Goal: Task Accomplishment & Management: Complete application form

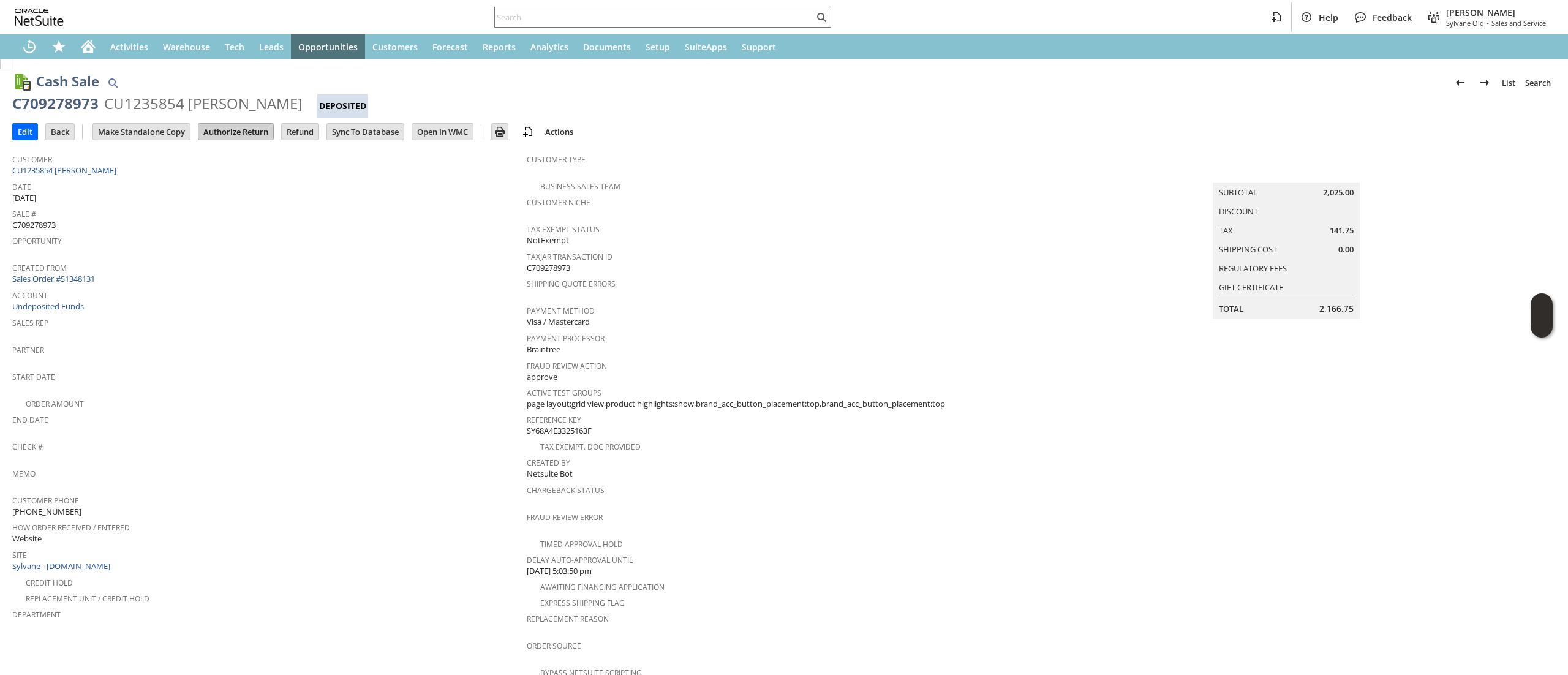
click at [245, 131] on input "Authorize Return" at bounding box center [235, 132] width 75 height 16
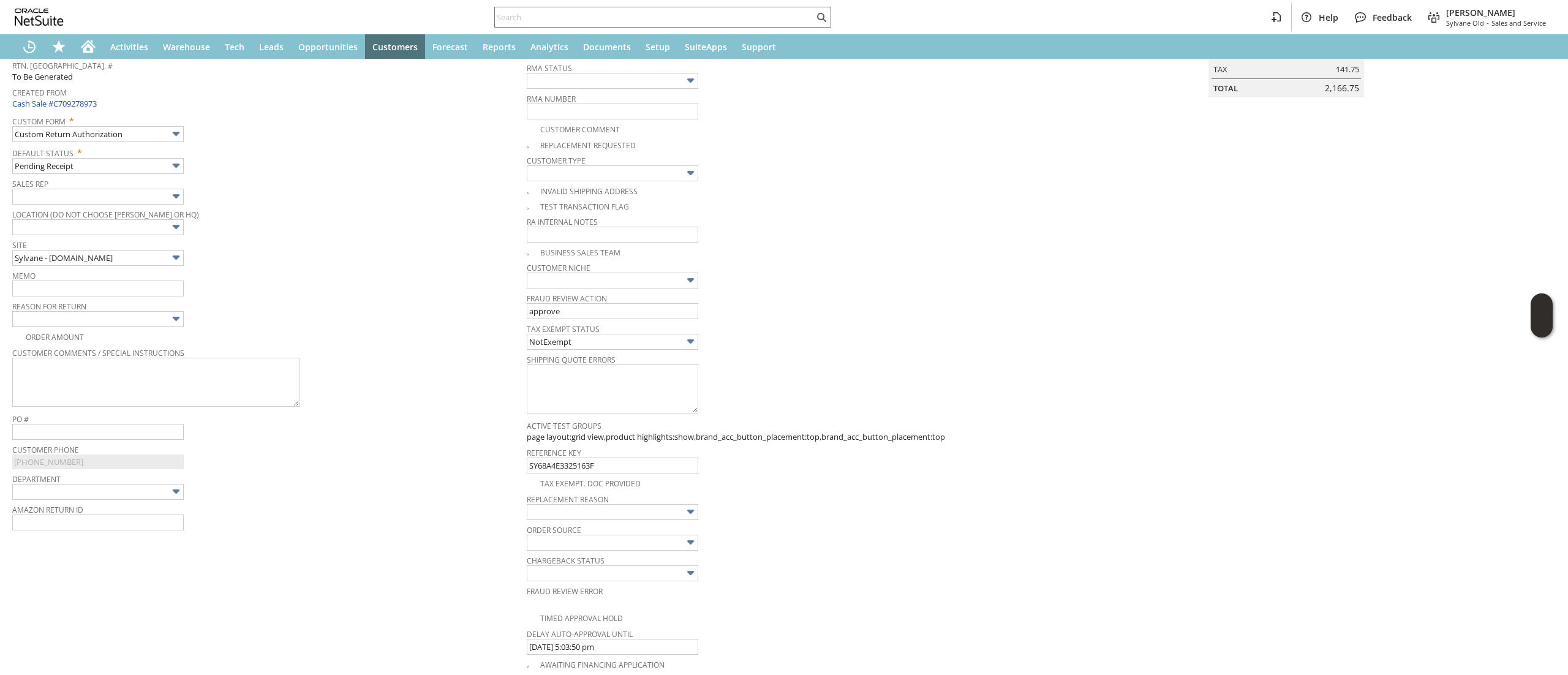
scroll to position [114, 0]
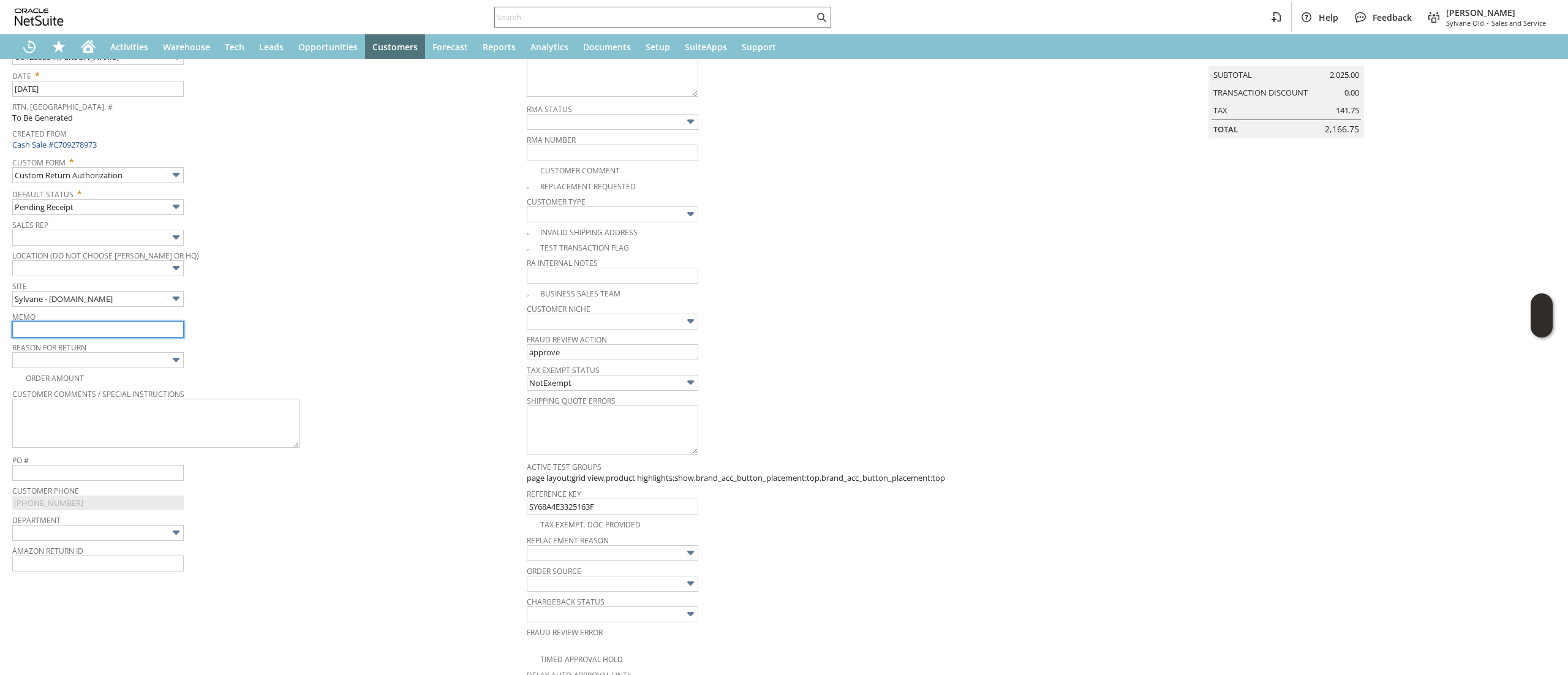
drag, startPoint x: 145, startPoint y: 332, endPoint x: 190, endPoint y: 338, distance: 45.4
click at [145, 332] on input "text" at bounding box center [98, 329] width 171 height 16
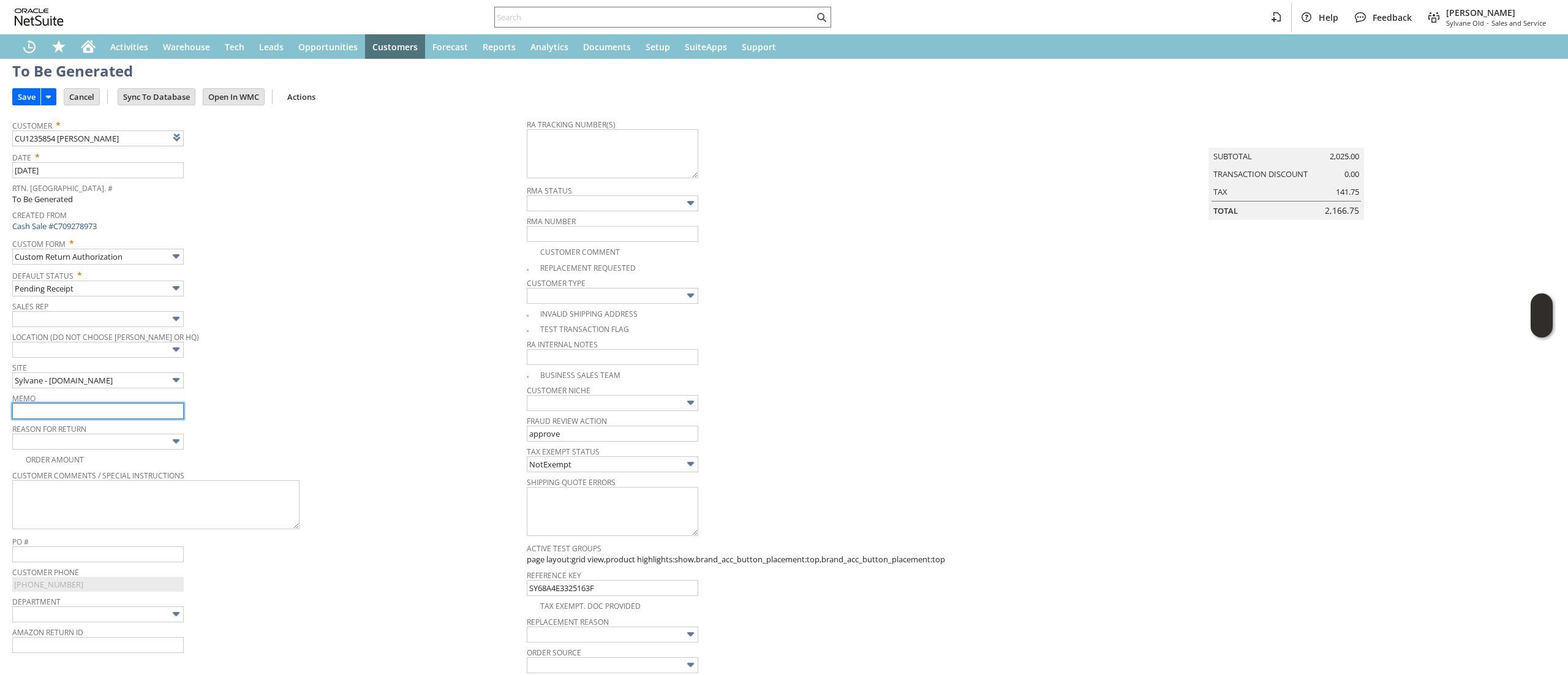
scroll to position [0, 0]
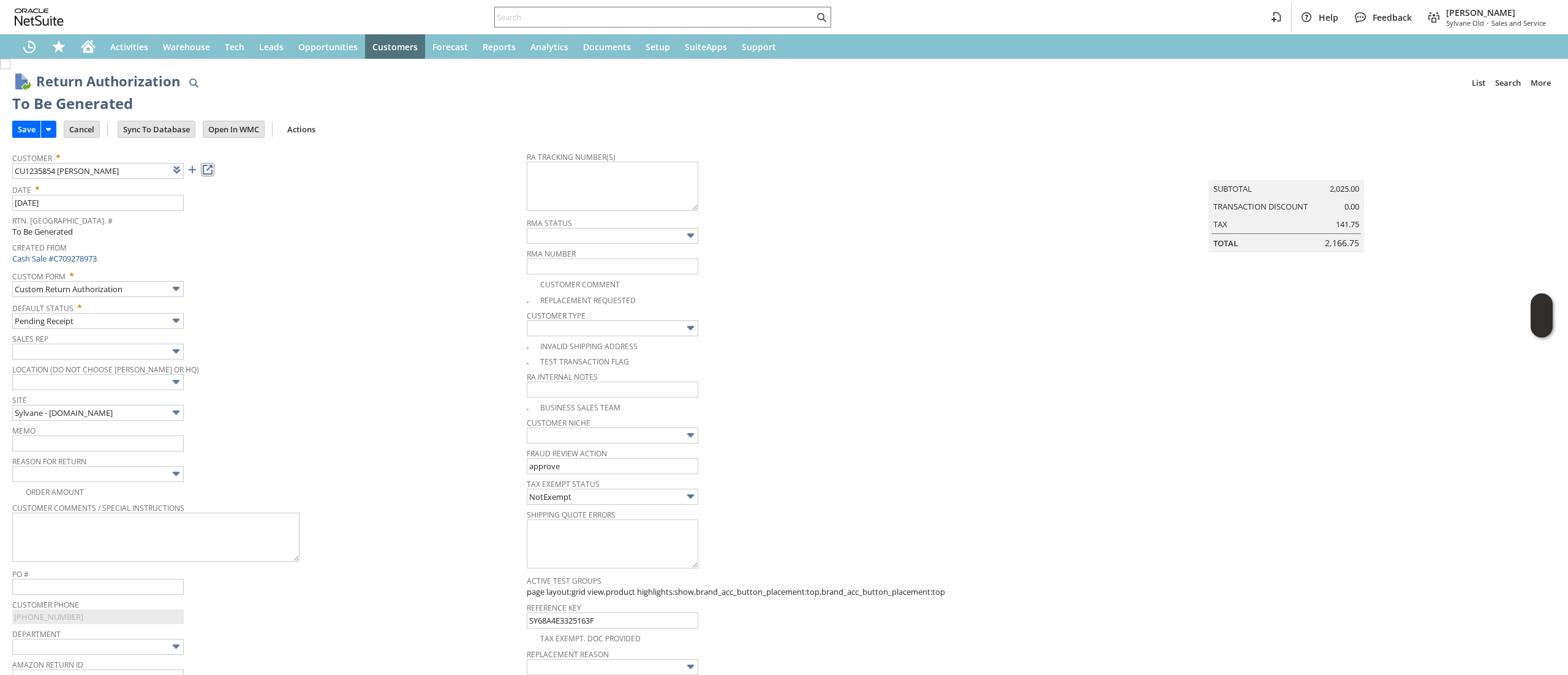
click at [213, 177] on link at bounding box center [208, 169] width 14 height 14
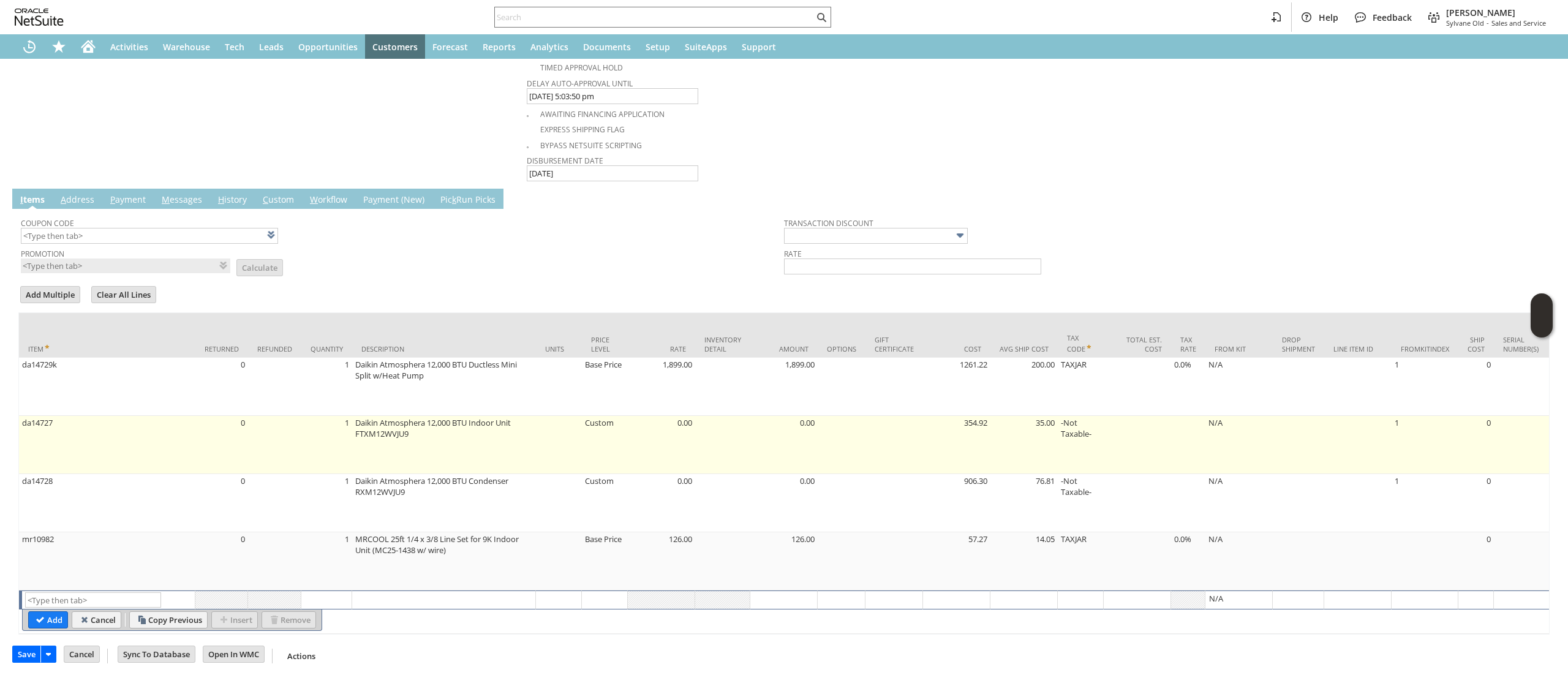
scroll to position [728, 0]
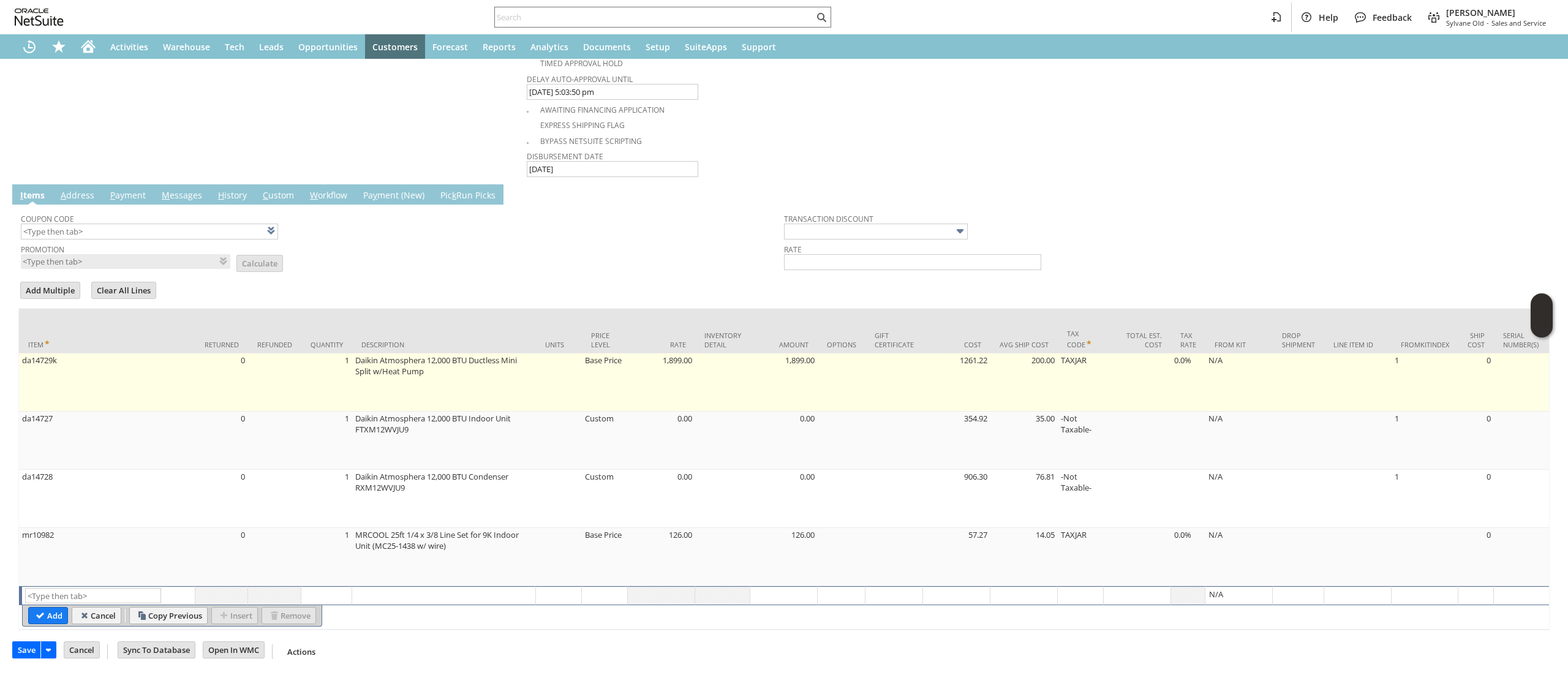
click at [301, 360] on td at bounding box center [275, 382] width 54 height 58
type input "da14729k"
type input "OK"
type input "Make Copy"
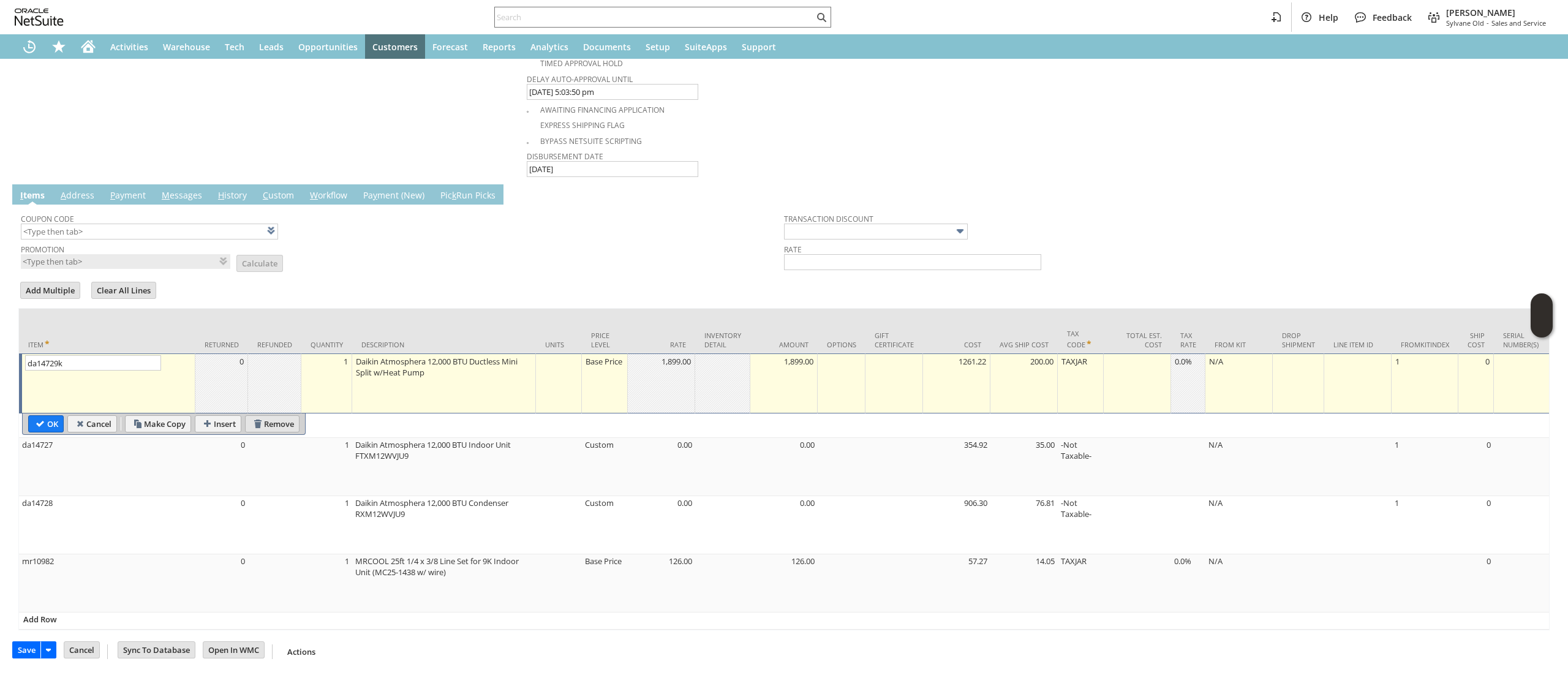
click at [285, 421] on input "Remove" at bounding box center [272, 424] width 54 height 16
type input "da14727"
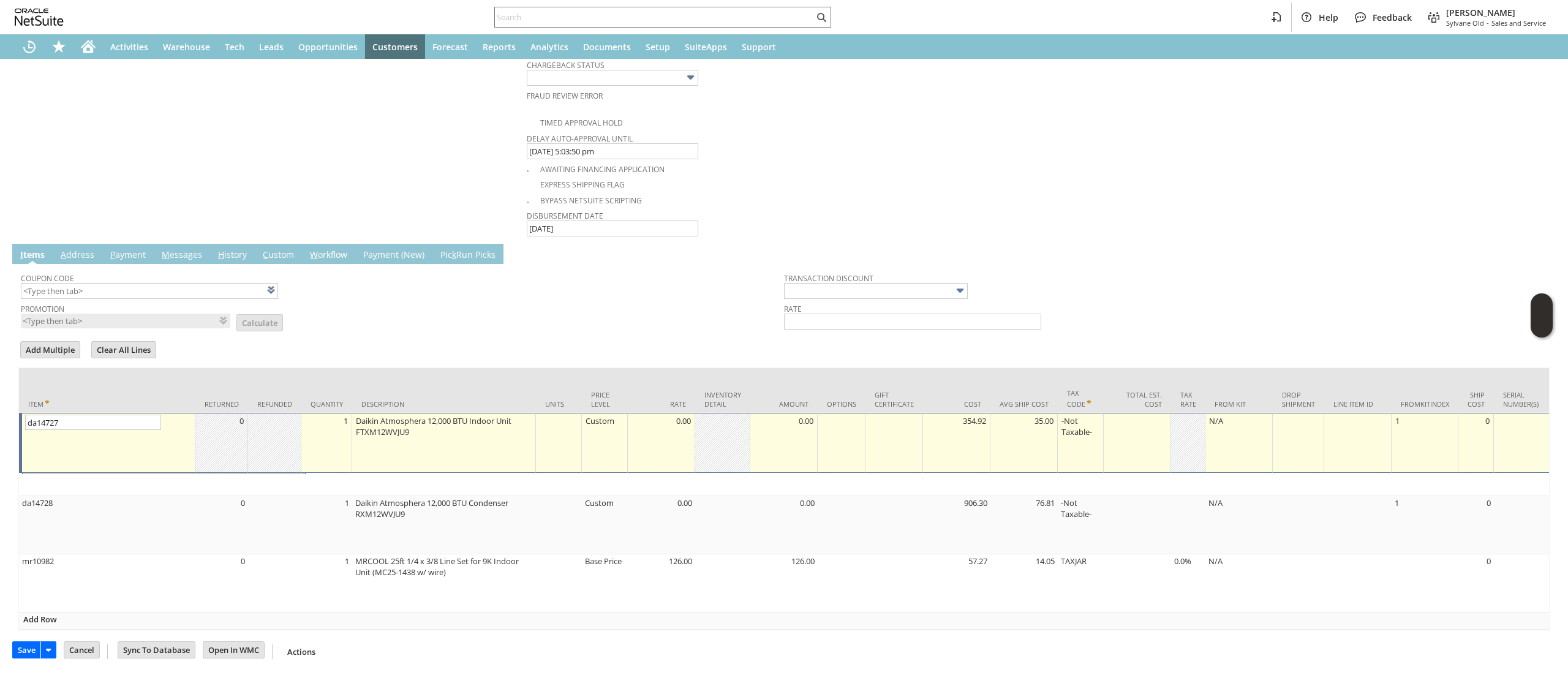
scroll to position [669, 0]
click at [282, 474] on input "Remove" at bounding box center [272, 482] width 54 height 16
type input "da14728"
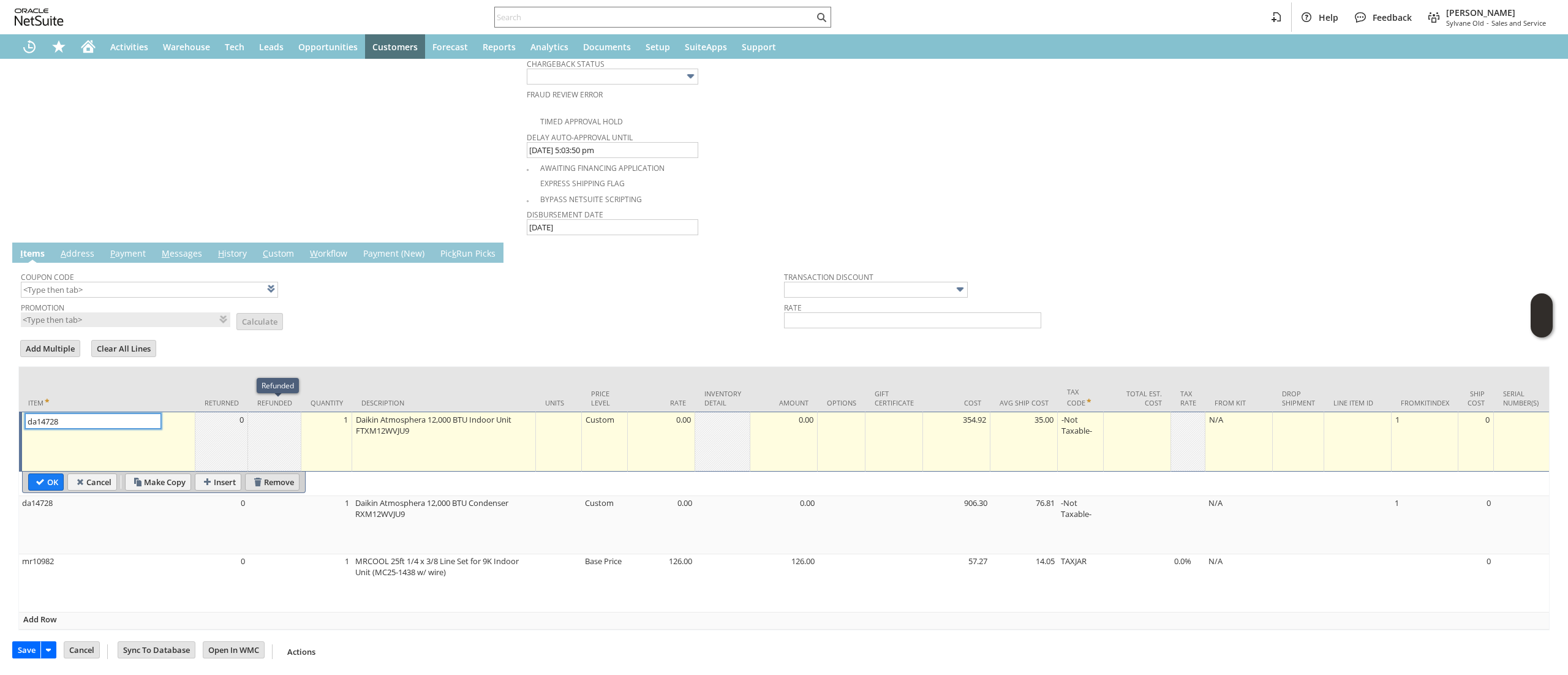
scroll to position [613, 0]
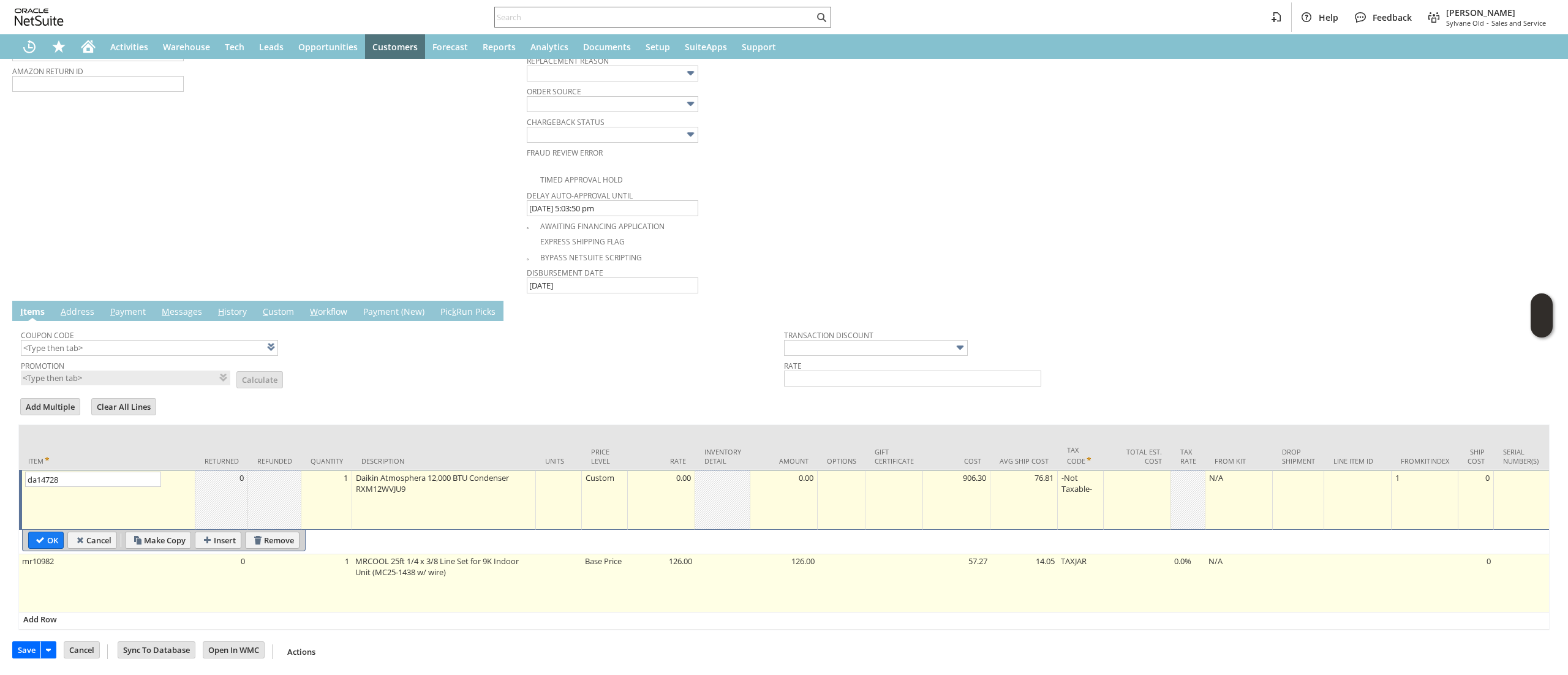
click at [333, 585] on td "1" at bounding box center [326, 583] width 51 height 58
type input "mr10982"
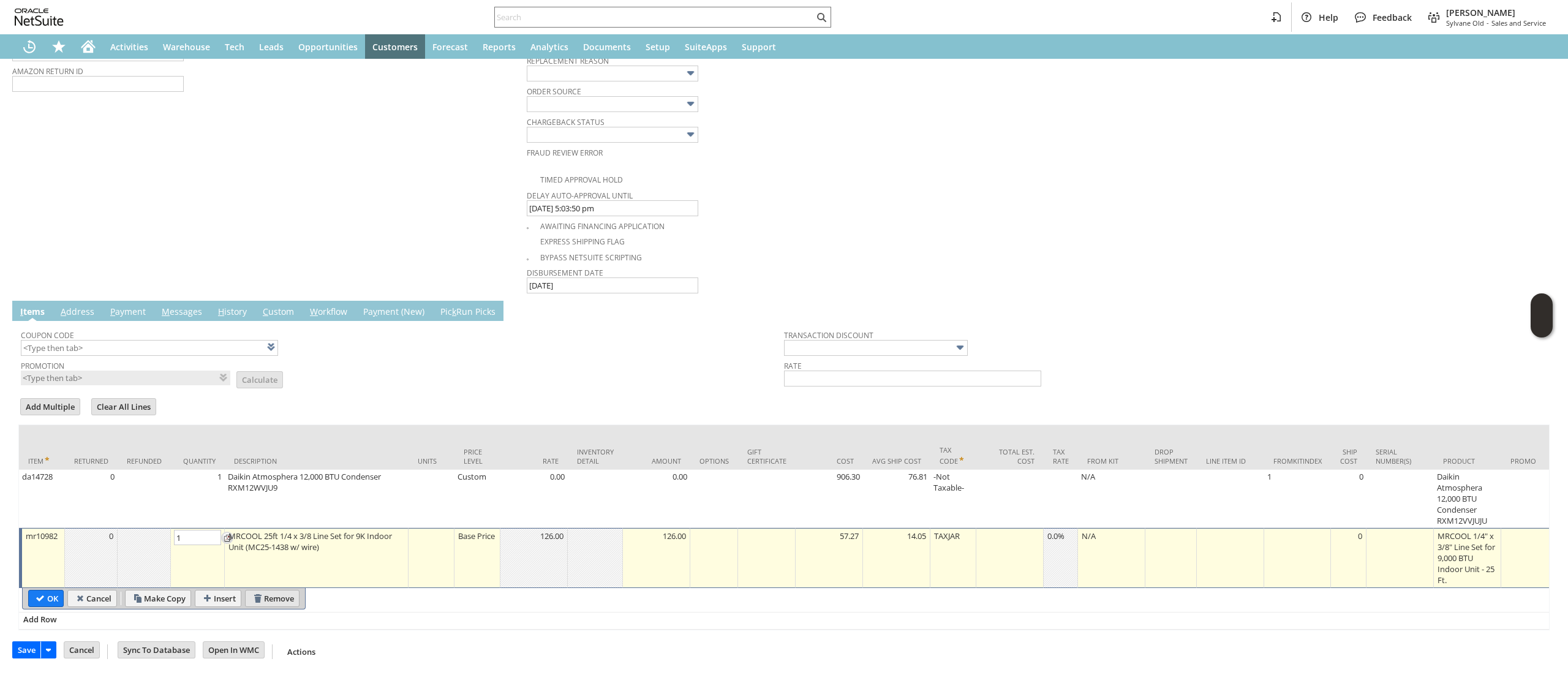
click at [281, 590] on input "Remove" at bounding box center [272, 598] width 54 height 16
type input "Add"
type input "Copy Previous"
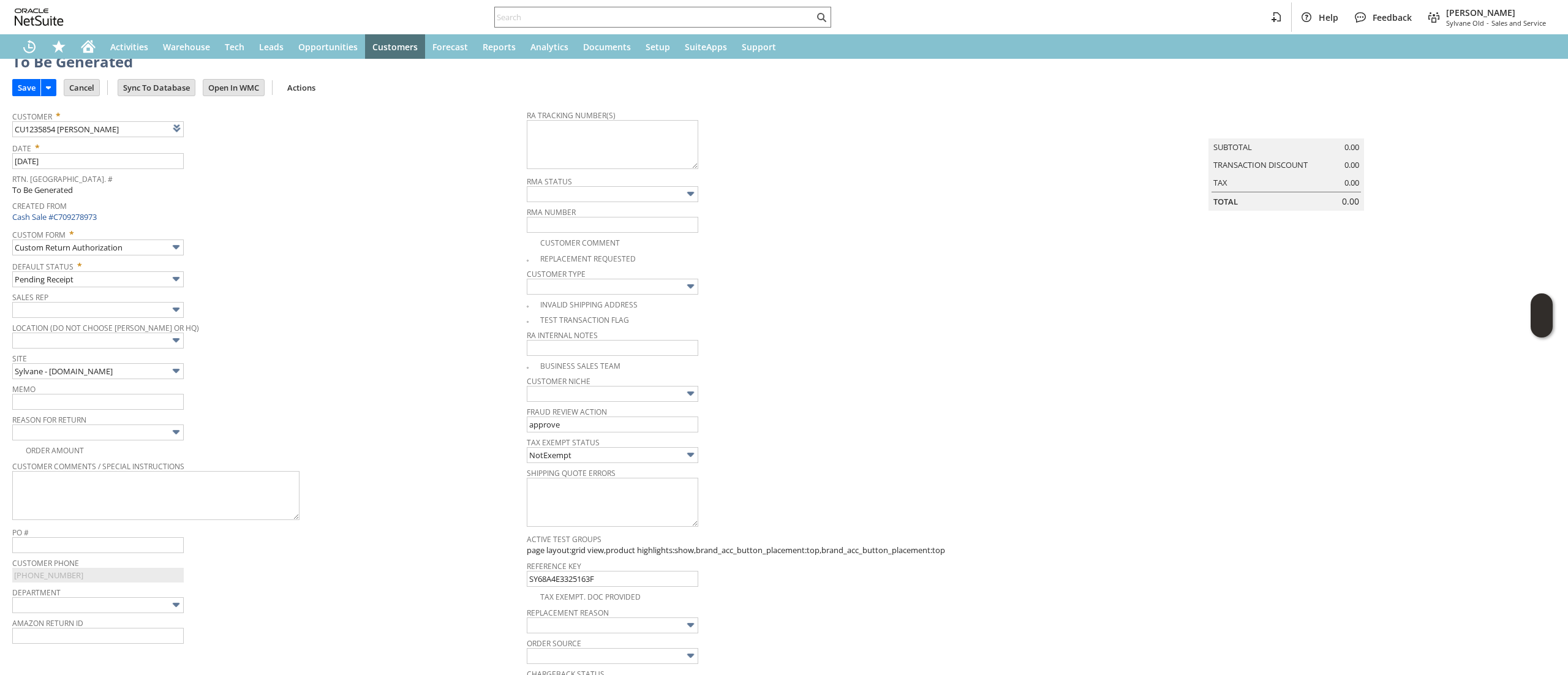
scroll to position [0, 0]
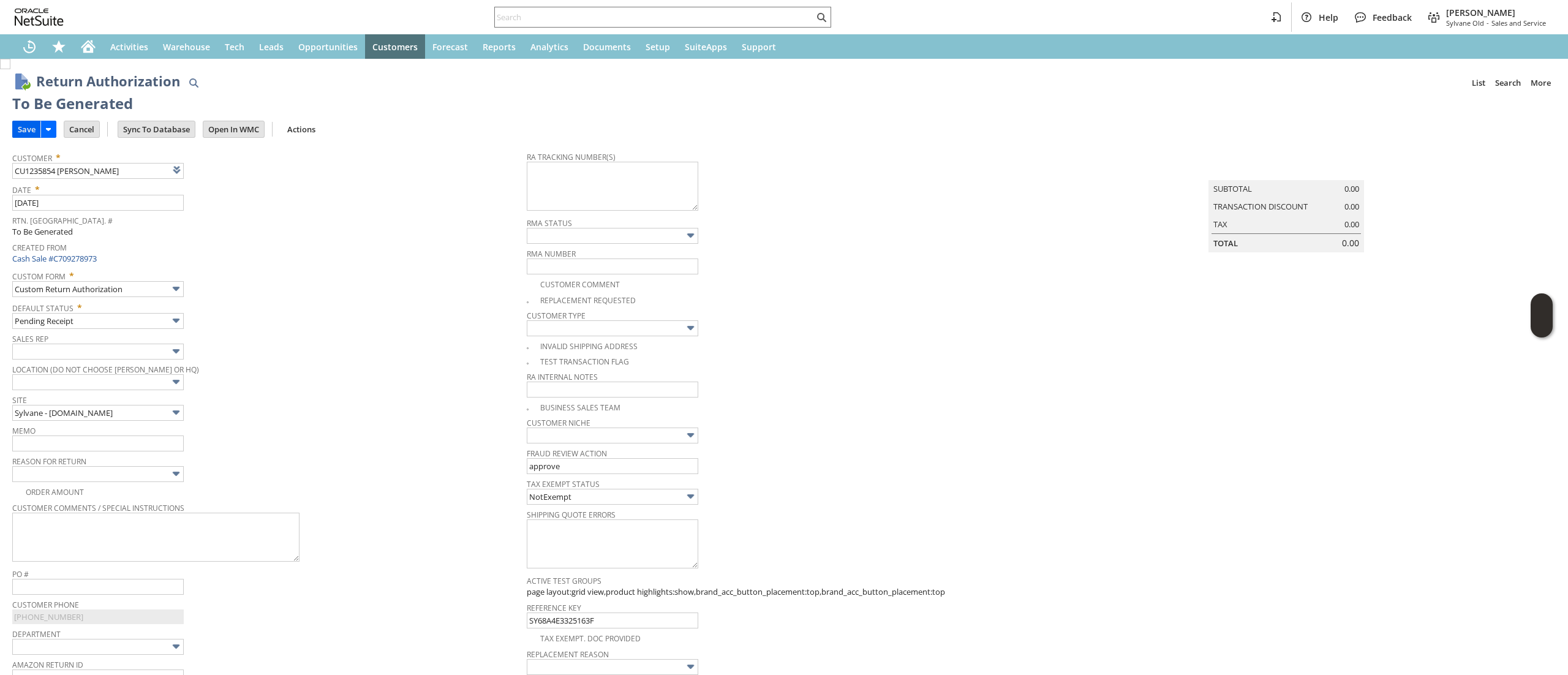
click at [30, 130] on input "Save" at bounding box center [27, 130] width 27 height 16
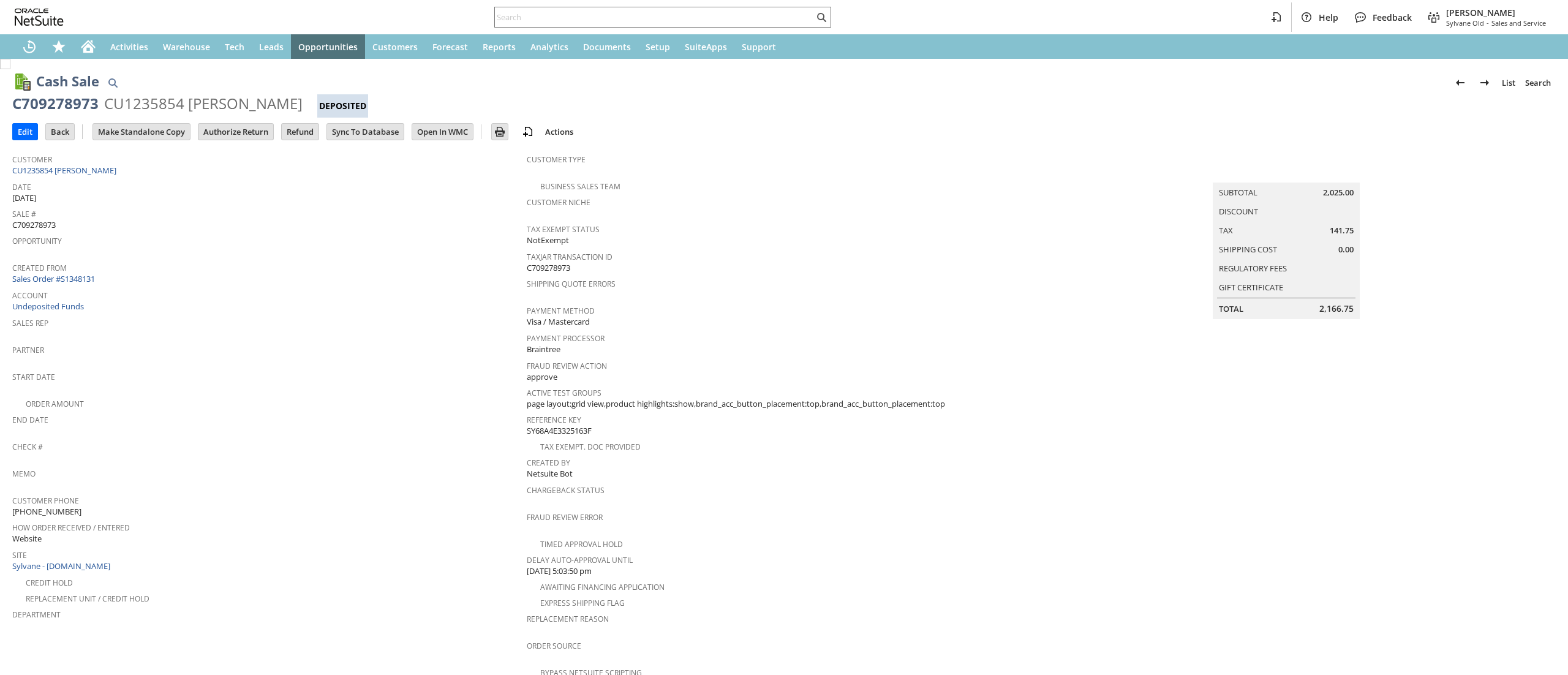
scroll to position [512, 0]
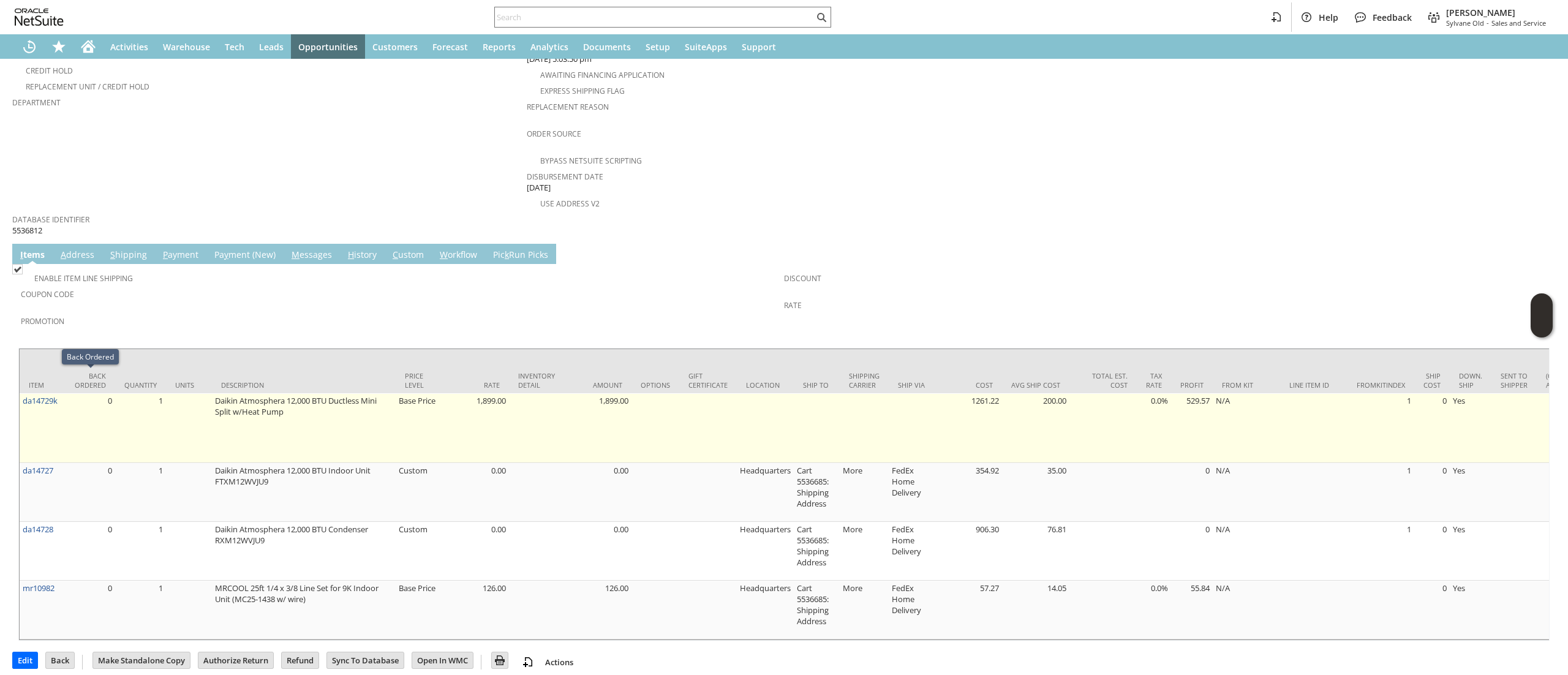
click at [66, 393] on td "0" at bounding box center [90, 428] width 50 height 69
click at [64, 393] on td "da14729k" at bounding box center [42, 428] width 46 height 69
copy tr "da14729k"
click at [318, 393] on td "Daikin Atmosphera 12,000 BTU Ductless Mini Split w/Heat Pump" at bounding box center [304, 428] width 184 height 69
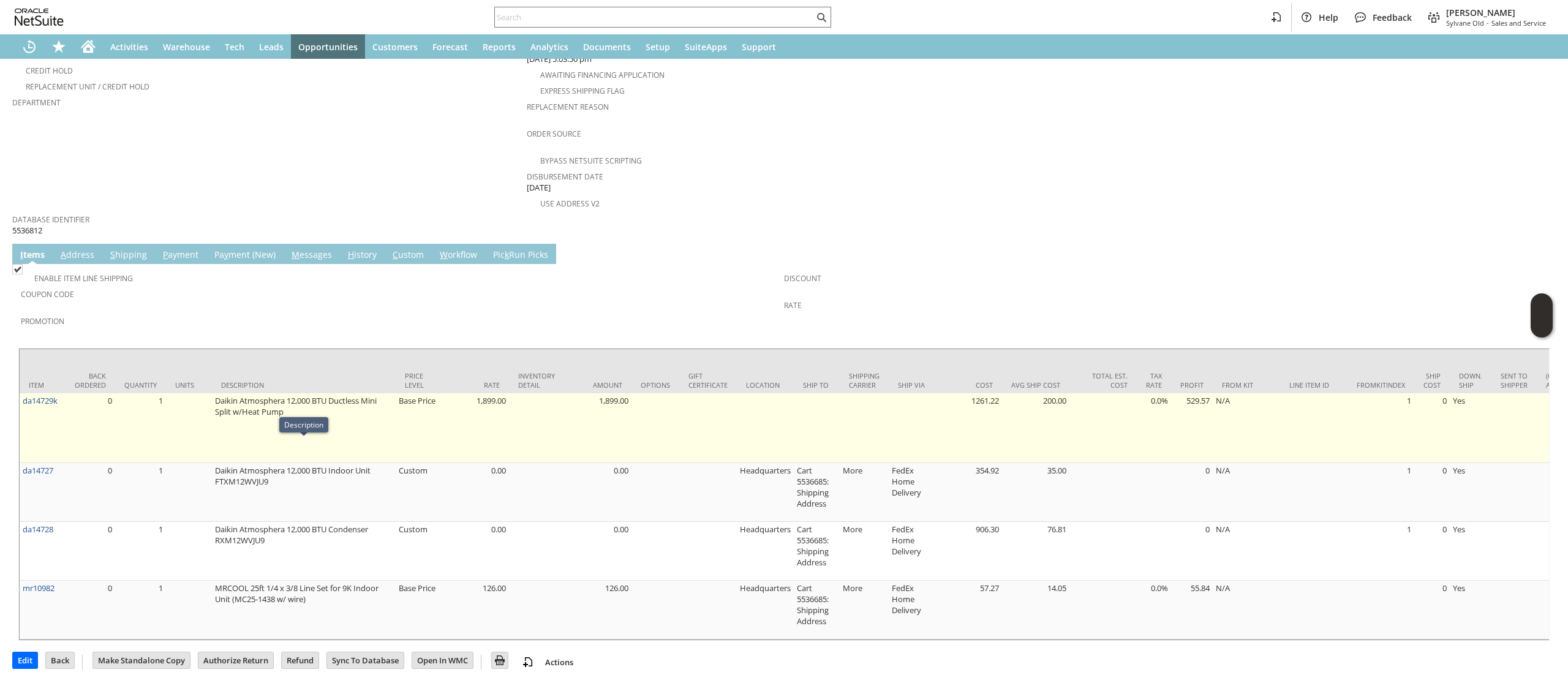
click at [247, 412] on td "Daikin Atmosphera 12,000 BTU Ductless Mini Split w/Heat Pump" at bounding box center [304, 428] width 184 height 69
click at [234, 412] on td "Daikin Atmosphera 12,000 BTU Ductless Mini Split w/Heat Pump" at bounding box center [304, 428] width 184 height 69
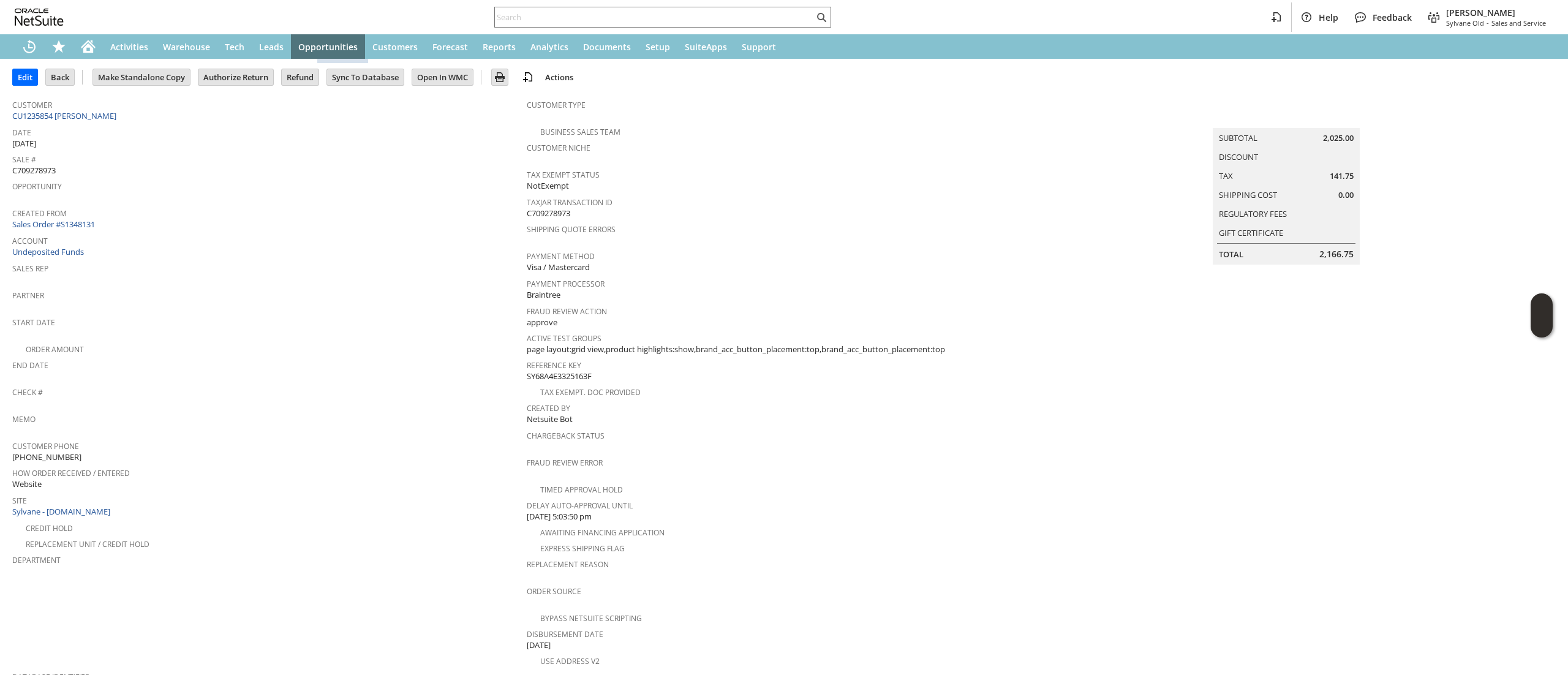
scroll to position [0, 0]
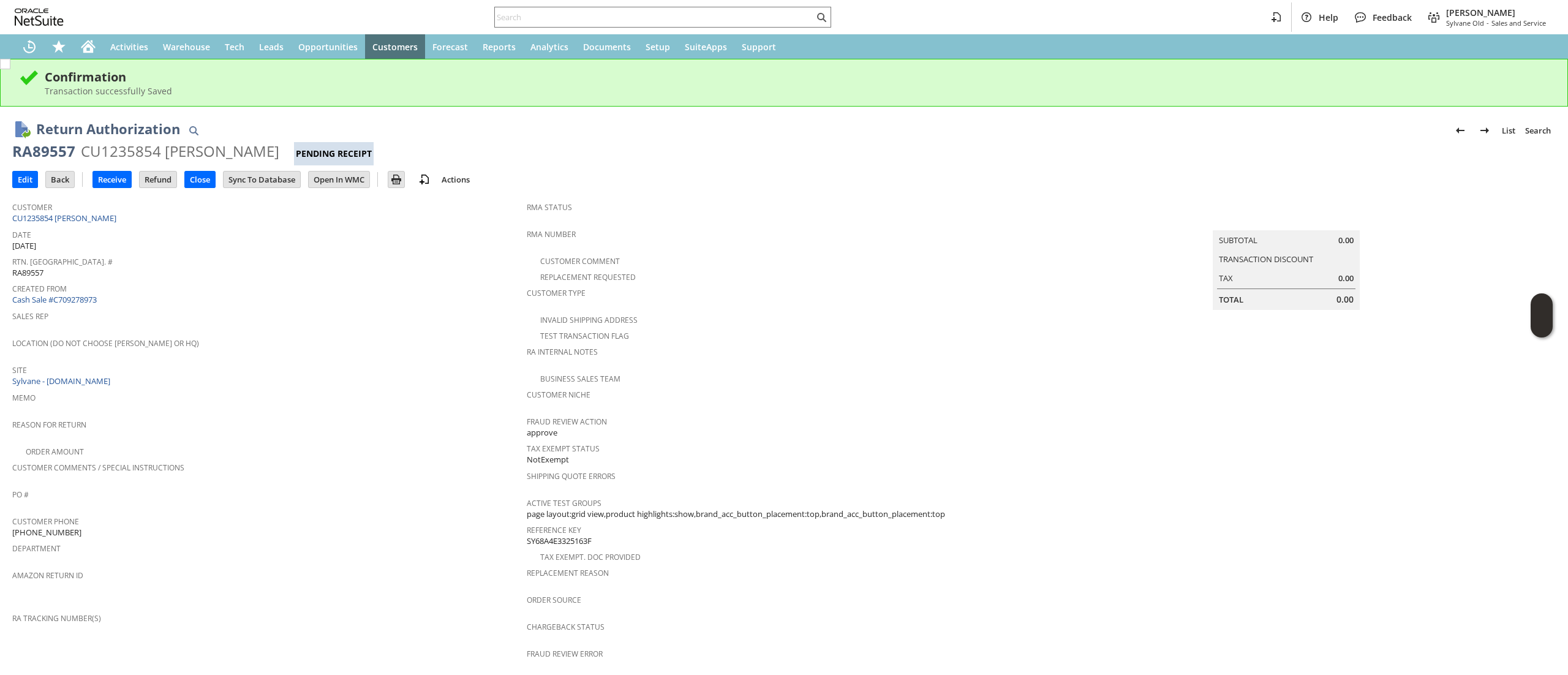
drag, startPoint x: 101, startPoint y: 221, endPoint x: 145, endPoint y: 190, distance: 53.8
click at [101, 221] on link "CU1235854 [PERSON_NAME]" at bounding box center [66, 218] width 107 height 11
click at [35, 175] on input "Edit" at bounding box center [25, 179] width 25 height 16
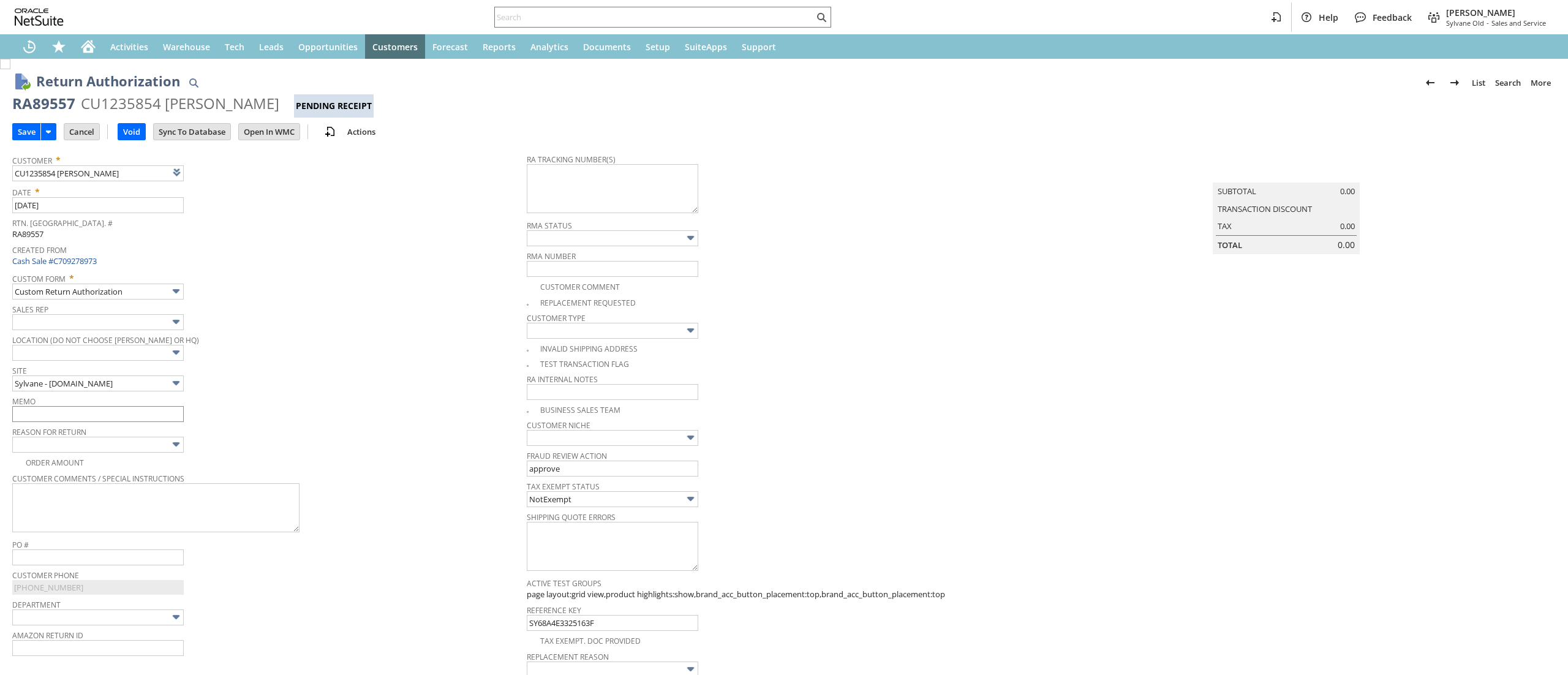
type input "Add"
type input "Copy Previous"
click at [114, 409] on input "text" at bounding box center [98, 414] width 171 height 16
type input "damaged outdoor unit, replacement requested"
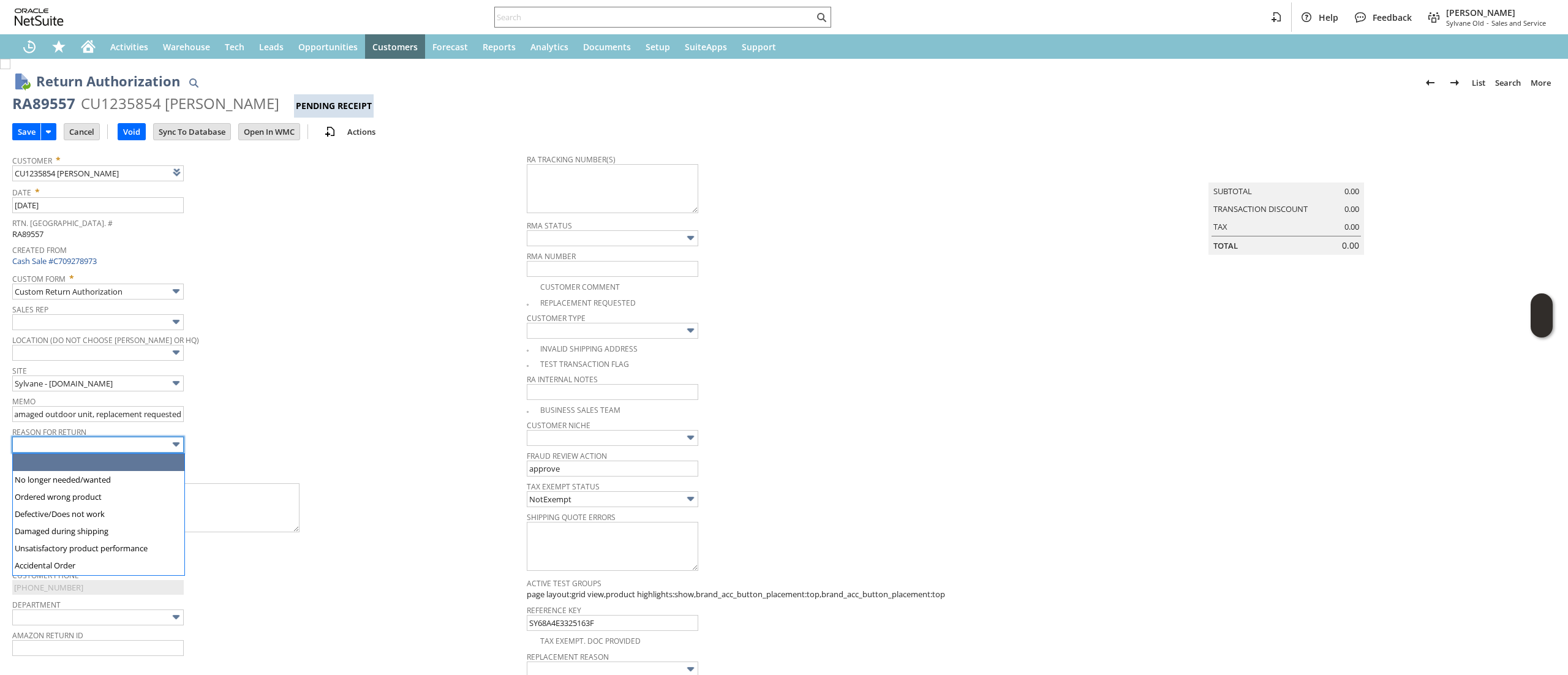
click at [138, 450] on input "text" at bounding box center [98, 444] width 171 height 16
type input "Damaged during shipping"
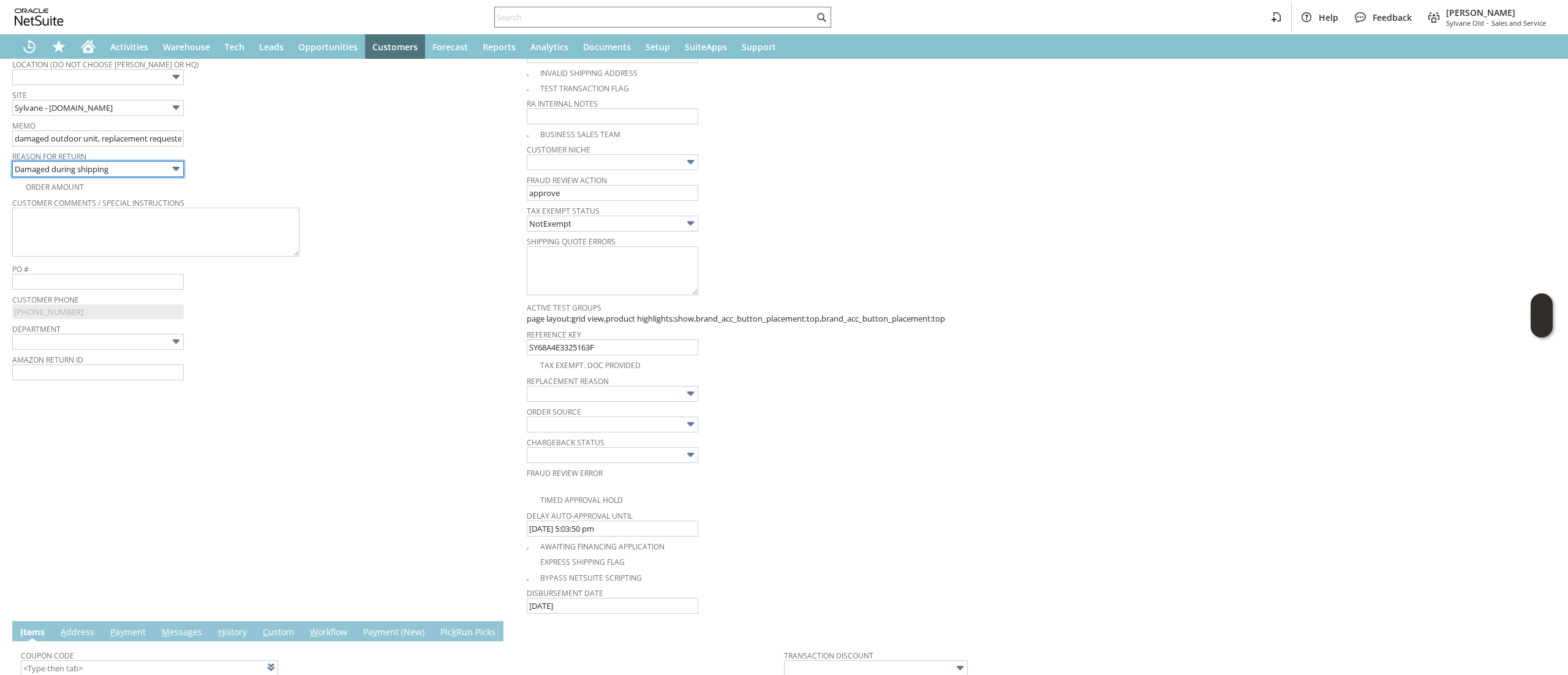
scroll to position [368, 0]
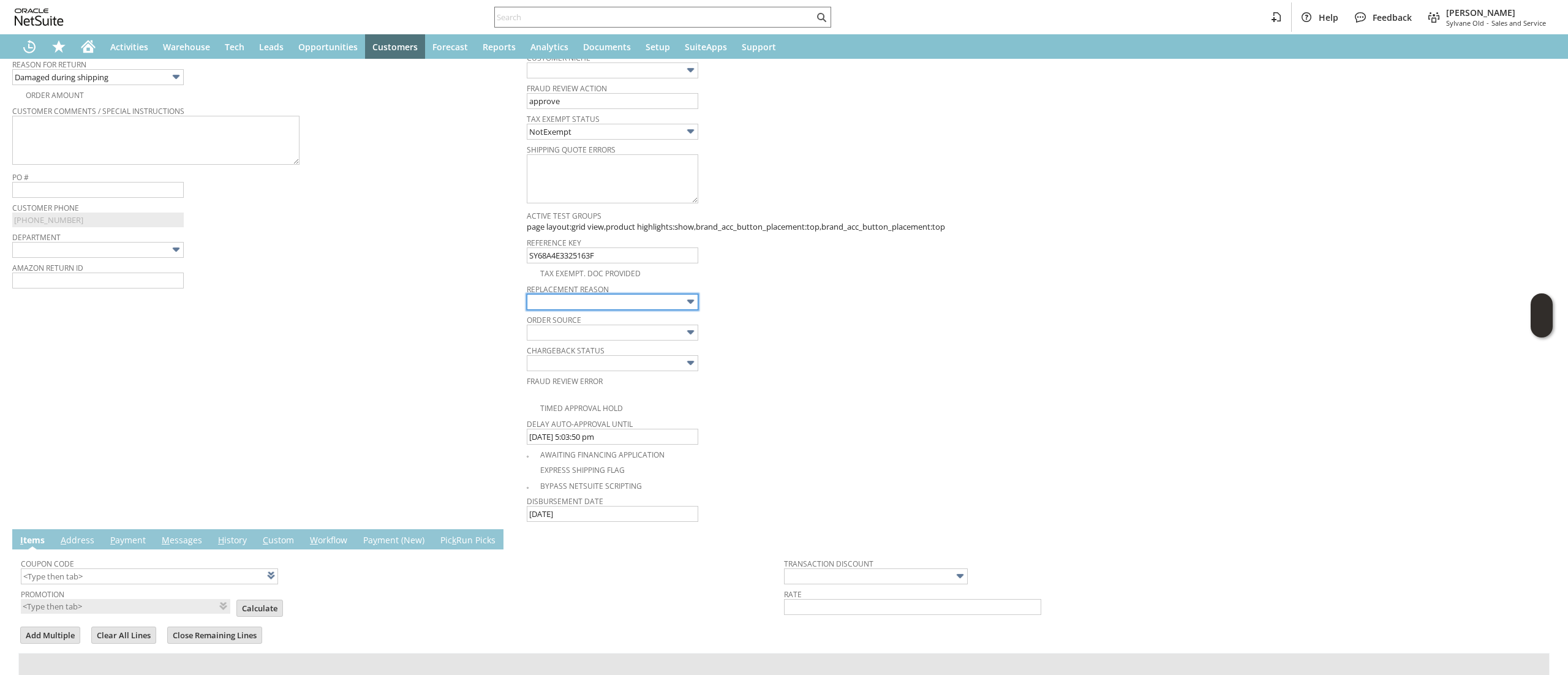
drag, startPoint x: 662, startPoint y: 298, endPoint x: 662, endPoint y: 311, distance: 13.0
click at [662, 298] on input "text" at bounding box center [612, 302] width 171 height 16
drag, startPoint x: 645, startPoint y: 347, endPoint x: 645, endPoint y: 338, distance: 9.0
type input "Damaged shipment"
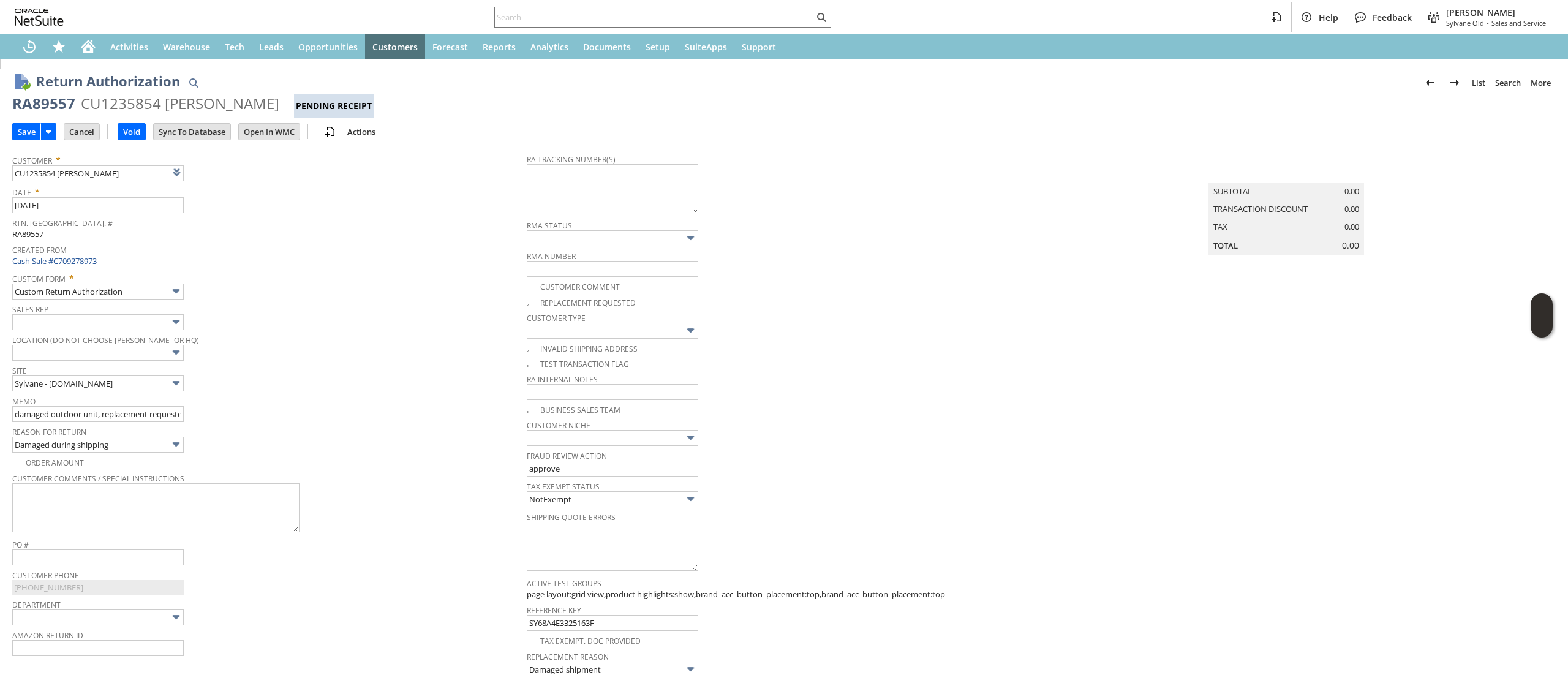
click at [11, 130] on div "Return Authorization List Search More Add To Shortcuts RA89557 CU1235854 James …" at bounding box center [784, 635] width 1568 height 1154
click at [22, 134] on input "Save" at bounding box center [27, 132] width 27 height 16
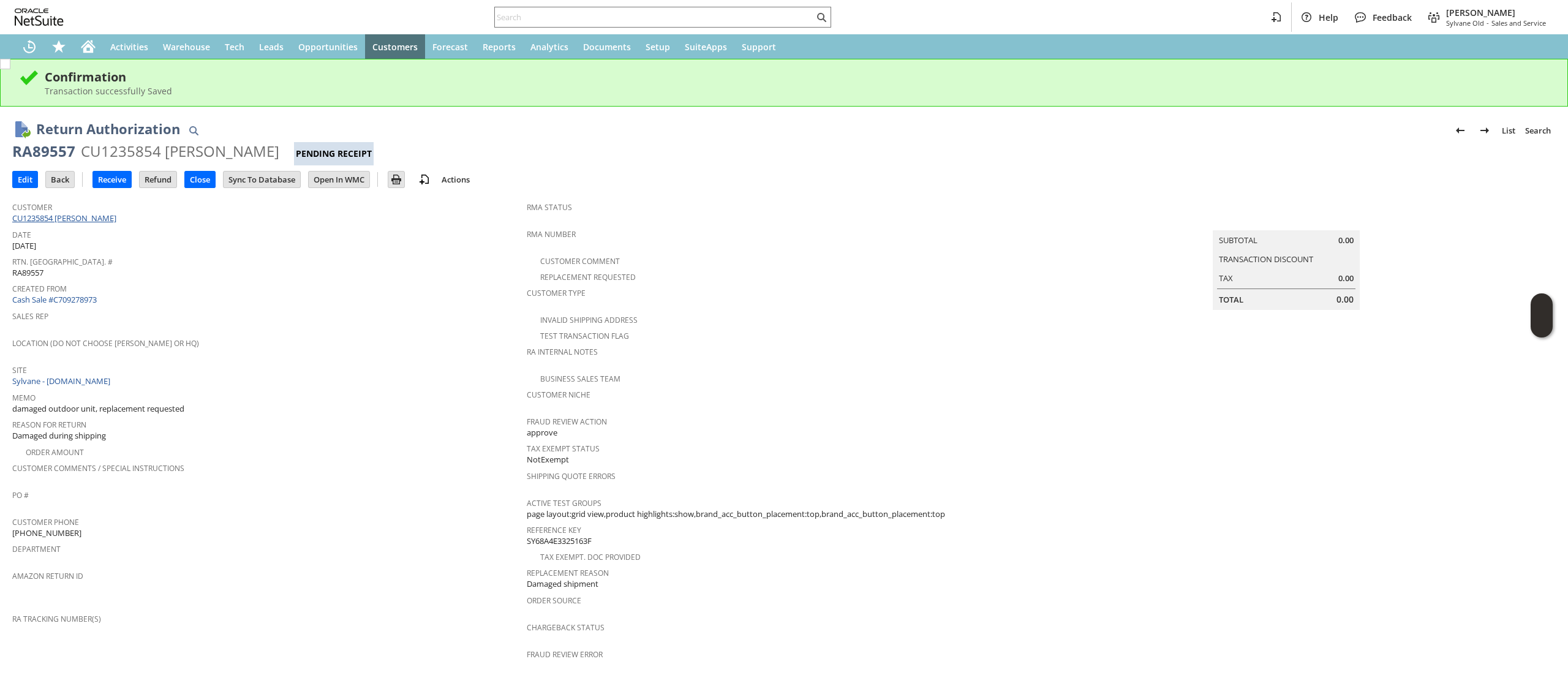
click at [79, 218] on link "CU1235854 [PERSON_NAME]" at bounding box center [66, 218] width 107 height 11
